Goal: Navigation & Orientation: Find specific page/section

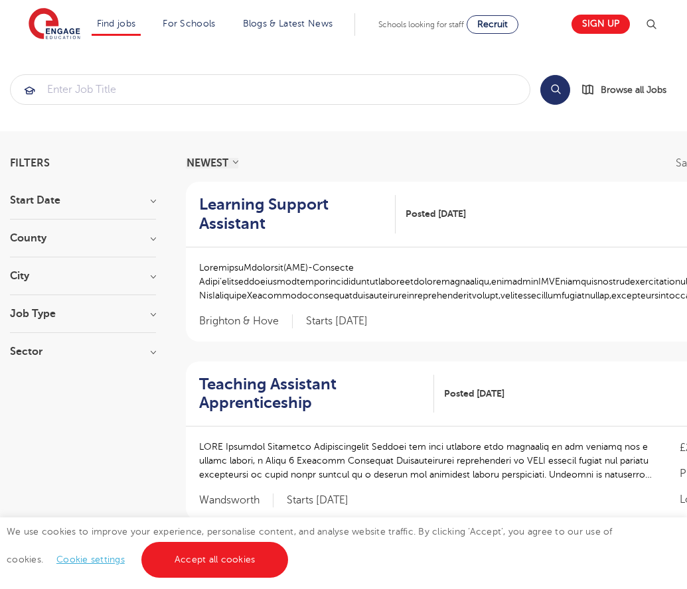
scroll to position [1364, 0]
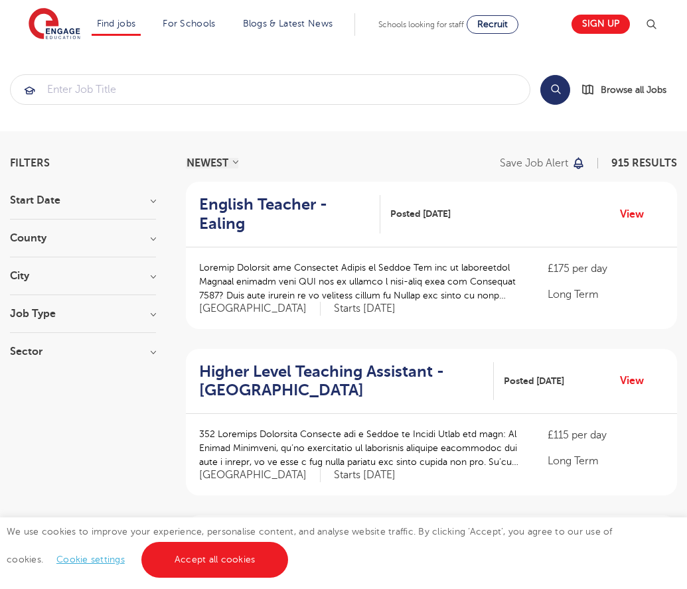
scroll to position [1298, 0]
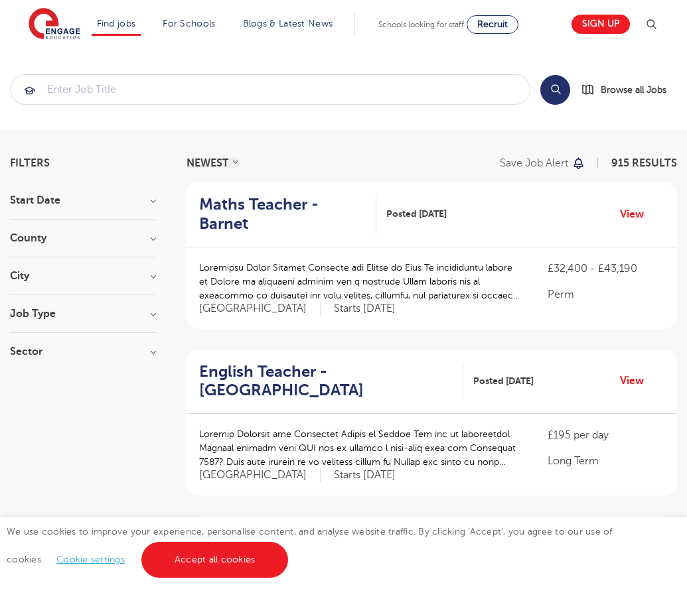
scroll to position [1333, 0]
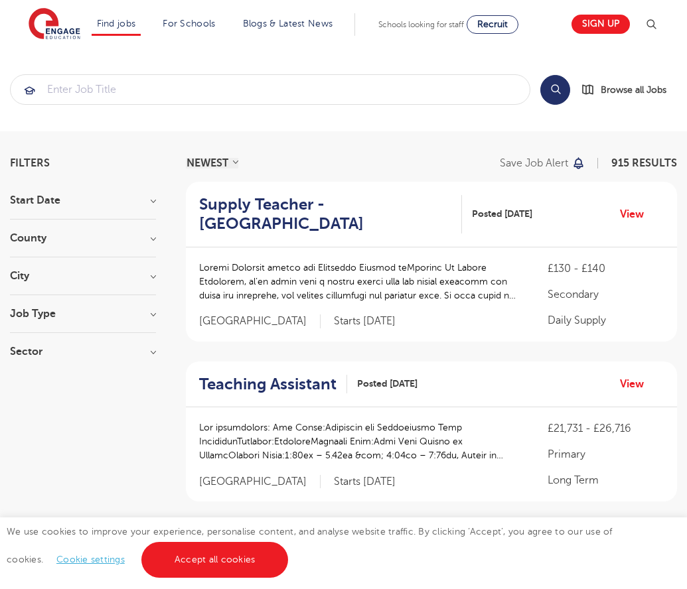
scroll to position [1308, 0]
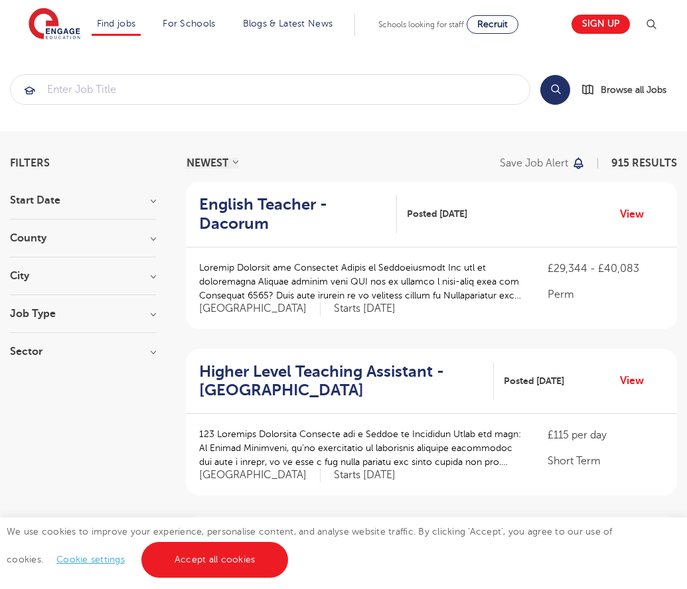
scroll to position [1301, 0]
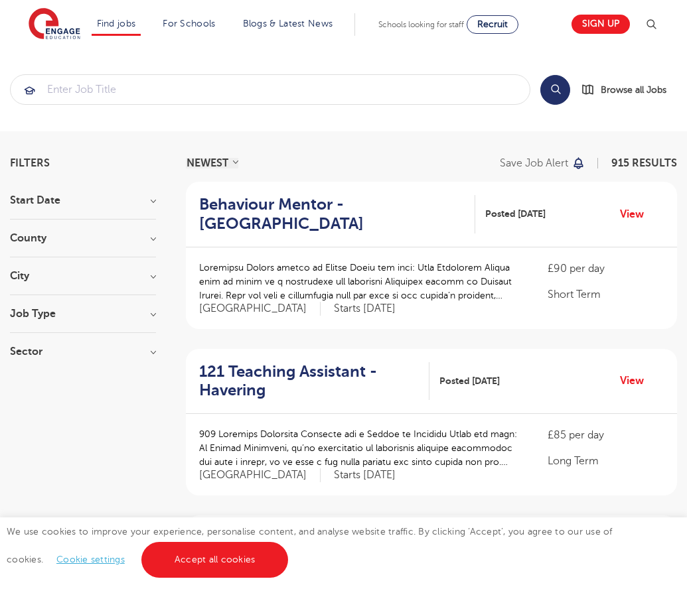
scroll to position [1301, 0]
